Goal: Task Accomplishment & Management: Use online tool/utility

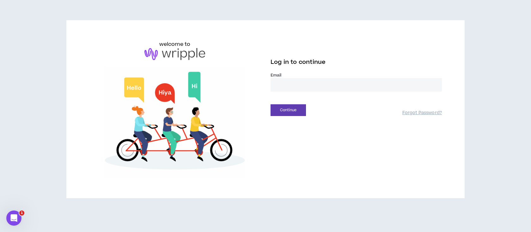
click at [283, 87] on input "email" at bounding box center [356, 85] width 171 height 14
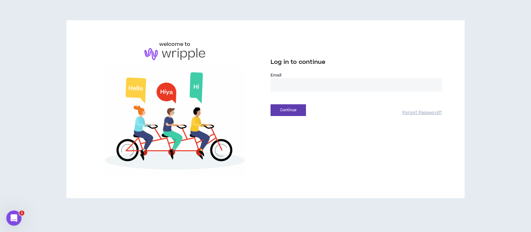
type input "**********"
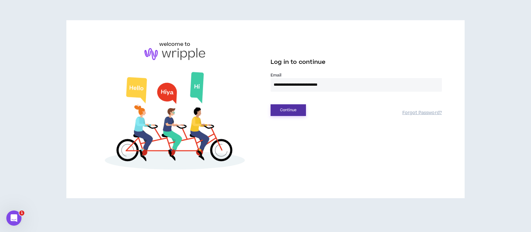
click at [296, 112] on button "Continue" at bounding box center [288, 110] width 35 height 12
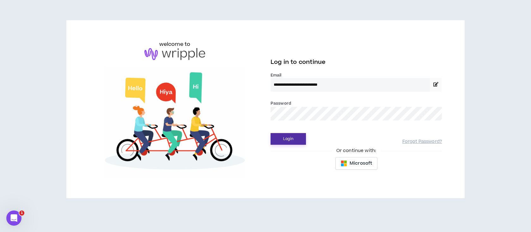
click at [289, 137] on button "Login" at bounding box center [288, 139] width 35 height 12
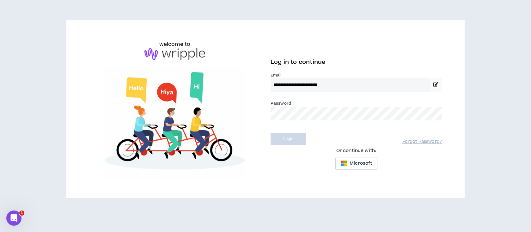
click at [289, 137] on div "**********" at bounding box center [265, 116] width 531 height 232
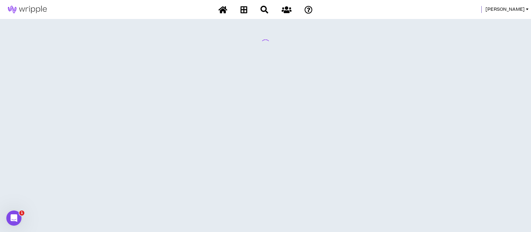
click at [289, 137] on div "[PERSON_NAME]" at bounding box center [265, 116] width 531 height 232
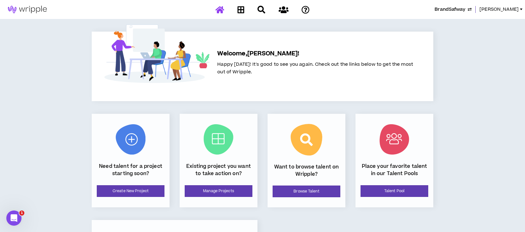
click at [465, 8] on span "BrandSafway" at bounding box center [450, 9] width 31 height 7
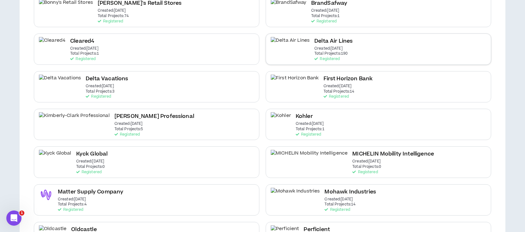
scroll to position [127, 0]
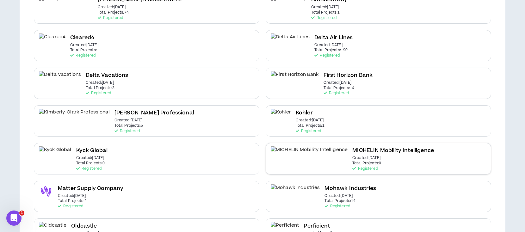
click at [352, 158] on p "Created: [DATE]" at bounding box center [366, 158] width 28 height 4
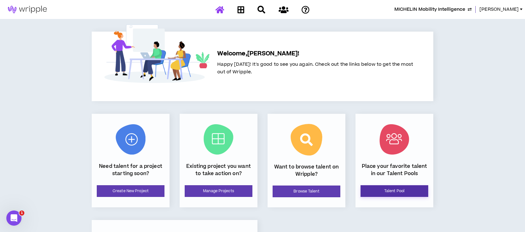
click at [391, 191] on link "Talent Pool" at bounding box center [395, 191] width 68 height 12
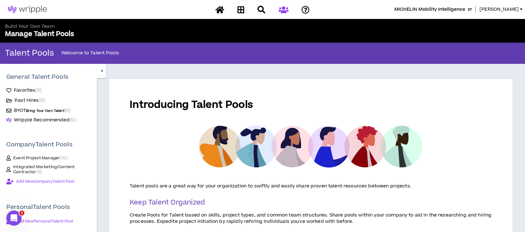
scroll to position [42, 0]
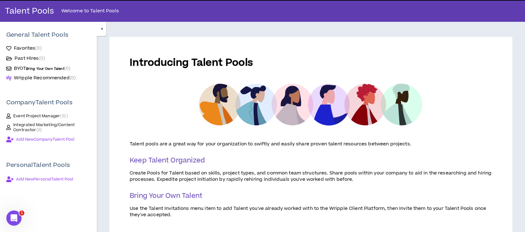
click at [32, 125] on span "Integrated Marketing/Content Contractor ( 0 )" at bounding box center [51, 127] width 77 height 10
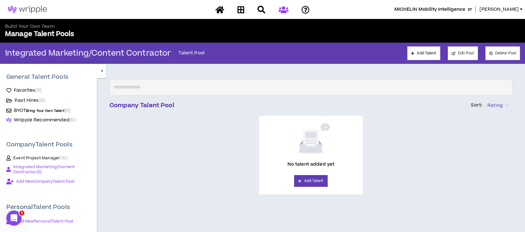
click at [22, 165] on span "Integrated Marketing/Content Contractor ( 0 )" at bounding box center [51, 170] width 77 height 10
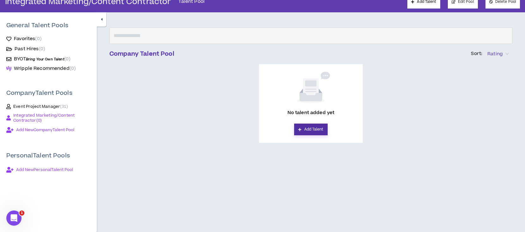
click at [307, 129] on link "Add Talent" at bounding box center [310, 130] width 33 height 12
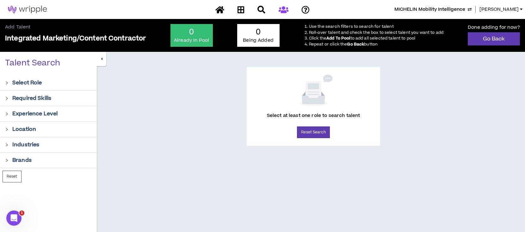
click at [6, 82] on icon "right" at bounding box center [6, 82] width 3 height 3
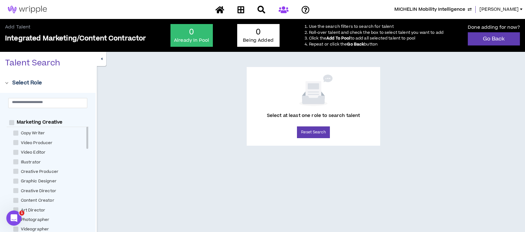
scroll to position [92, 0]
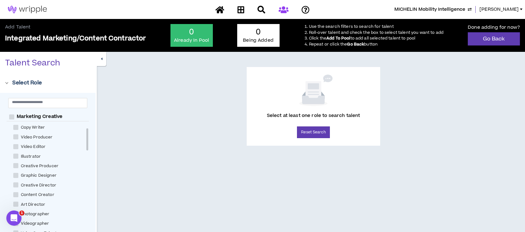
drag, startPoint x: 87, startPoint y: 126, endPoint x: 89, endPoint y: 142, distance: 15.9
click at [89, 142] on div "Experience & Design Instructional Designer User Research Specialist Visual & UI…" at bounding box center [48, 175] width 82 height 127
click at [16, 196] on span at bounding box center [15, 194] width 5 height 5
checkbox Creator "****"
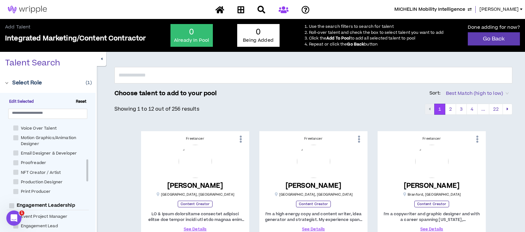
scroll to position [209, 0]
drag, startPoint x: 87, startPoint y: 152, endPoint x: 89, endPoint y: 172, distance: 20.4
click at [89, 172] on div "Edit Selected Reset Experience & Design Instructional Designer User Research Sp…" at bounding box center [48, 173] width 96 height 160
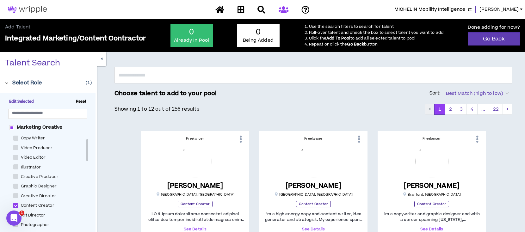
scroll to position [90, 0]
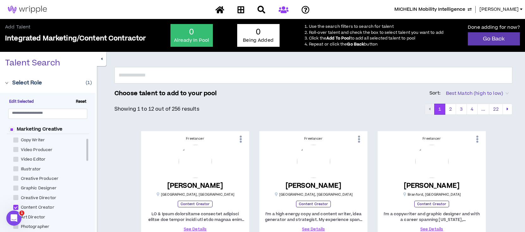
drag, startPoint x: 87, startPoint y: 168, endPoint x: 89, endPoint y: 148, distance: 20.7
click at [89, 148] on div "Experience & Design Instructional Designer User Research Specialist Visual & UI…" at bounding box center [48, 186] width 82 height 127
click at [17, 139] on span at bounding box center [15, 140] width 5 height 5
checkbox Writer "****"
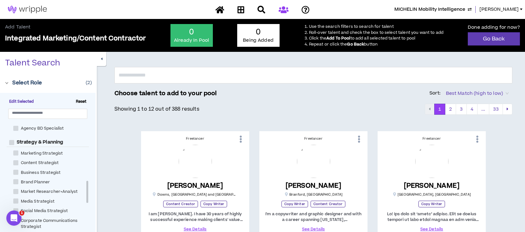
scroll to position [340, 0]
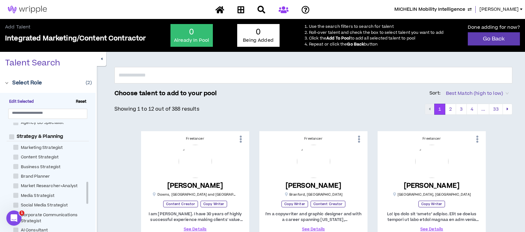
drag, startPoint x: 88, startPoint y: 153, endPoint x: 82, endPoint y: 196, distance: 43.1
click at [82, 196] on div "Experience & Design Instructional Designer User Research Specialist Visual & UI…" at bounding box center [48, 186] width 82 height 127
click at [16, 157] on span at bounding box center [15, 157] width 5 height 5
checkbox Strategist "****"
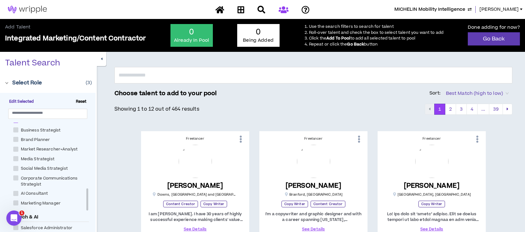
scroll to position [378, 0]
drag, startPoint x: 87, startPoint y: 191, endPoint x: 87, endPoint y: 197, distance: 6.6
click at [87, 197] on div at bounding box center [87, 200] width 2 height 22
click at [16, 166] on span at bounding box center [15, 166] width 5 height 5
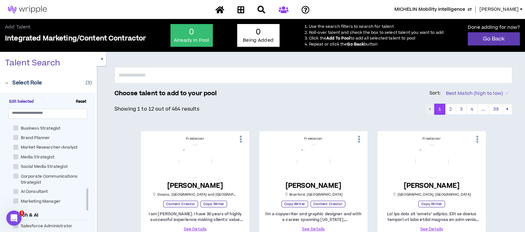
checkbox Strategist "****"
click at [16, 176] on span at bounding box center [15, 176] width 5 height 5
checkbox Strategist "****"
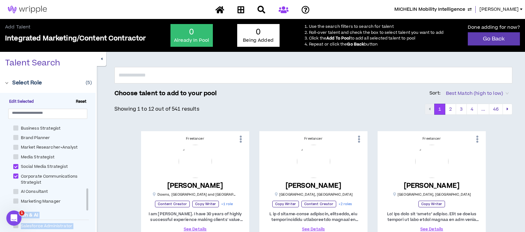
drag, startPoint x: 89, startPoint y: 197, endPoint x: 88, endPoint y: 204, distance: 7.0
click at [88, 204] on div "Experience & Design Instructional Designer User Research Specialist Visual & UI…" at bounding box center [48, 186] width 82 height 127
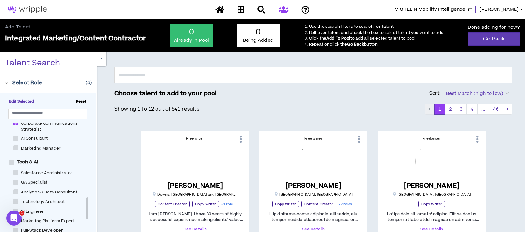
scroll to position [435, 0]
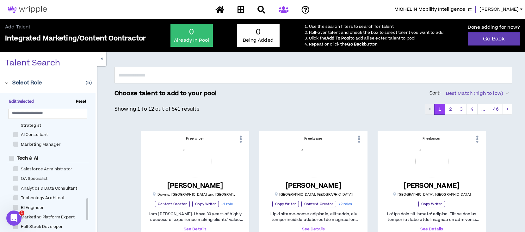
drag, startPoint x: 88, startPoint y: 204, endPoint x: 86, endPoint y: 208, distance: 4.2
click at [86, 208] on div "Experience & Design Instructional Designer User Research Specialist Visual & UI…" at bounding box center [48, 186] width 82 height 127
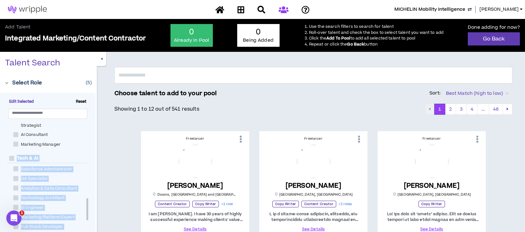
click at [86, 155] on div at bounding box center [87, 185] width 2 height 125
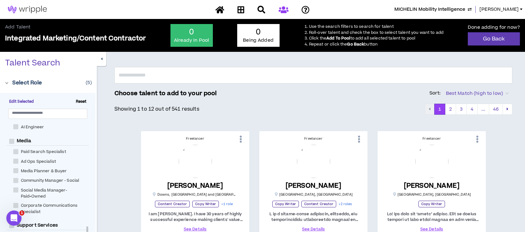
scroll to position [599, 0]
drag, startPoint x: 87, startPoint y: 156, endPoint x: 80, endPoint y: 242, distance: 86.0
click at [80, 232] on html "MICHELIN Mobility Intelligence [PERSON_NAME] Add Talent Integrated Marketing/Co…" at bounding box center [262, 116] width 525 height 232
click at [96, 185] on div "Select Role ( 5 ) Edit Selected Reset Experience & Design Instructional Designe…" at bounding box center [48, 166] width 97 height 183
click at [16, 188] on span at bounding box center [15, 190] width 5 height 5
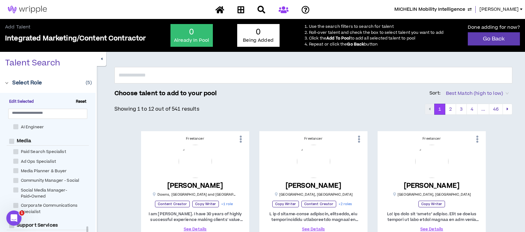
checkbox Manager-Paid\+Owned "****"
click at [16, 203] on span at bounding box center [15, 205] width 5 height 5
checkbox Specialist "****"
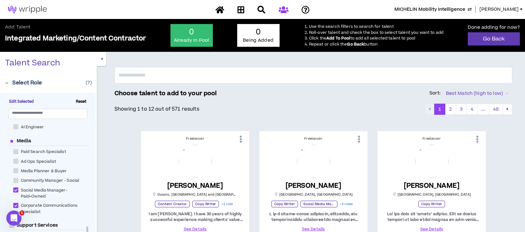
click at [16, 178] on span at bounding box center [15, 180] width 5 height 5
checkbox Social "****"
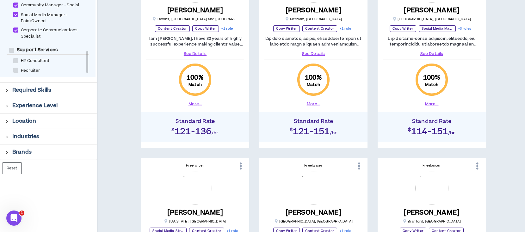
scroll to position [211, 0]
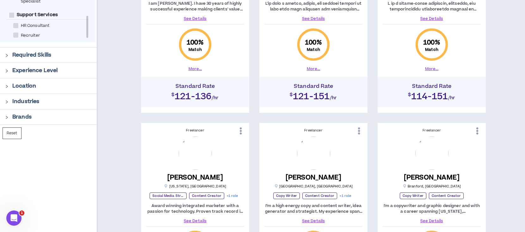
click at [6, 86] on icon "right" at bounding box center [6, 86] width 3 height 3
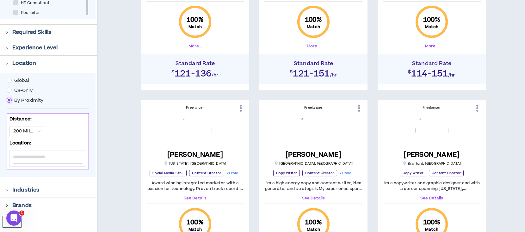
scroll to position [253, 0]
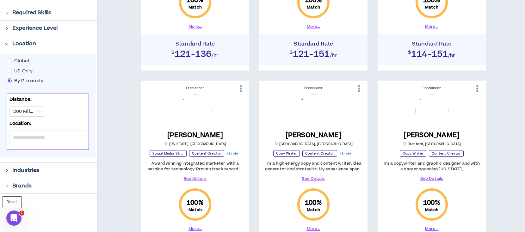
click at [39, 140] on input at bounding box center [48, 137] width 70 height 13
click at [40, 109] on span "200 Miles" at bounding box center [26, 111] width 27 height 9
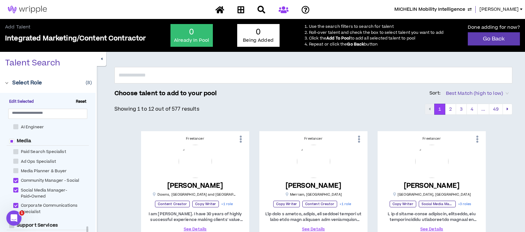
scroll to position [42, 0]
